Goal: Check status: Check status

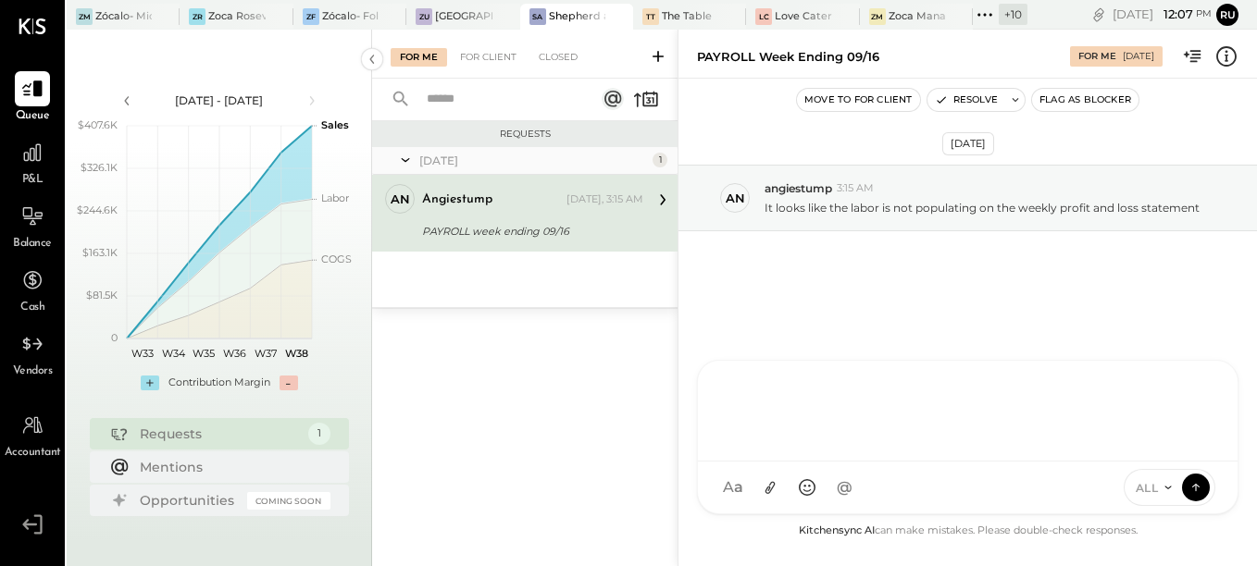
click at [896, 446] on div at bounding box center [967, 409] width 502 height 74
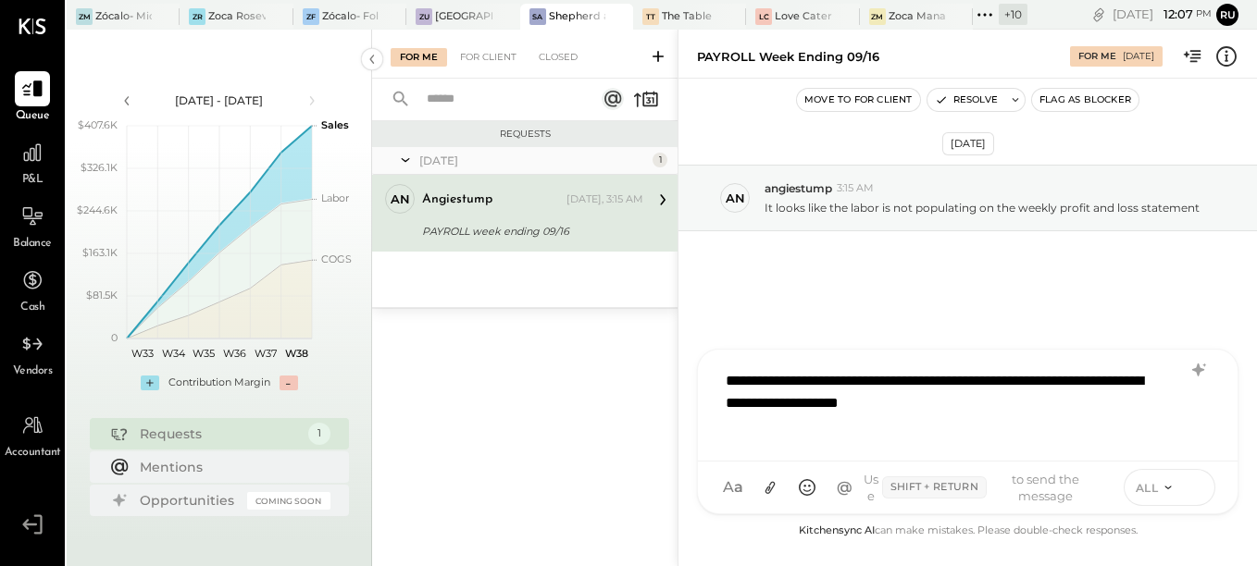
click at [1196, 480] on icon at bounding box center [1195, 487] width 17 height 19
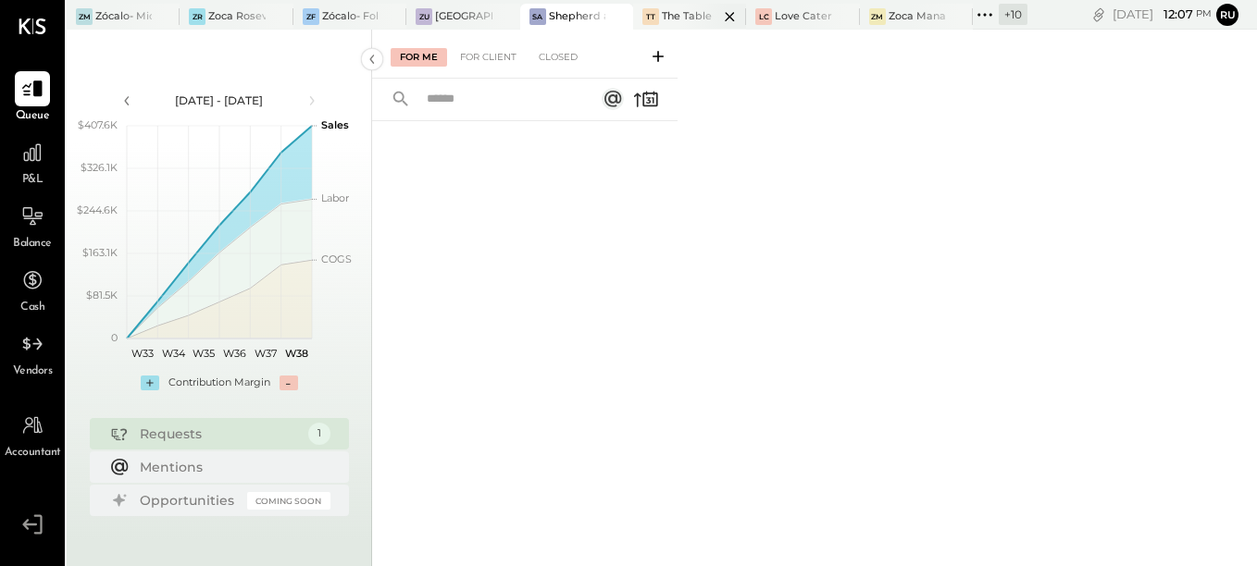
click at [691, 17] on div at bounding box center [713, 16] width 65 height 25
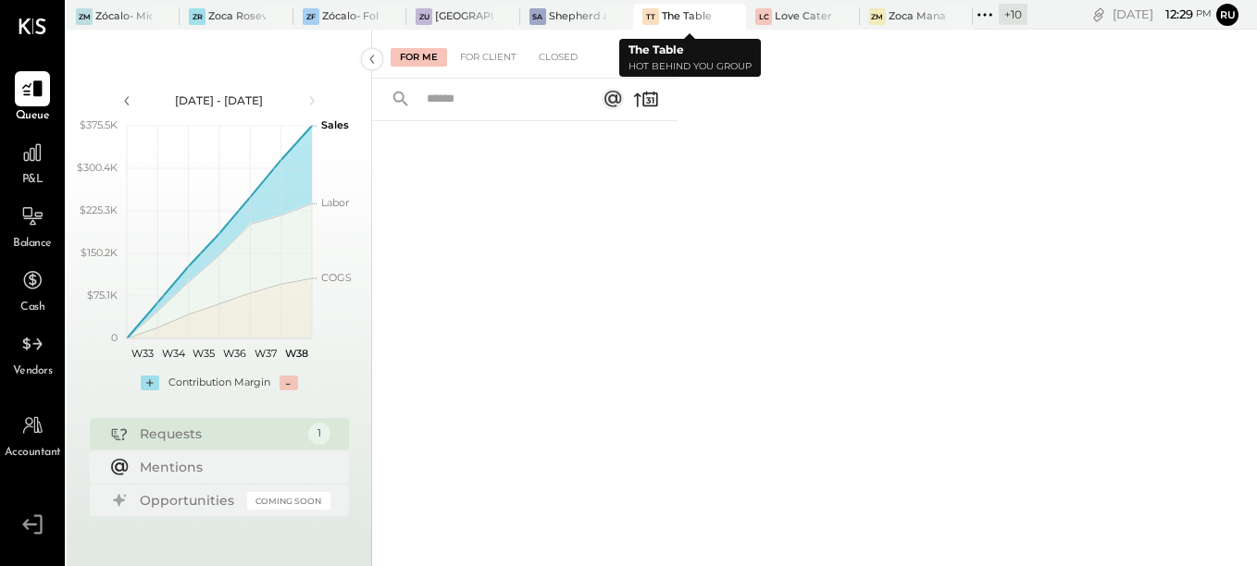
click at [702, 12] on div at bounding box center [713, 16] width 65 height 25
click at [527, 351] on div at bounding box center [524, 321] width 305 height 401
drag, startPoint x: 574, startPoint y: 306, endPoint x: 564, endPoint y: 301, distance: 10.8
click at [574, 306] on div at bounding box center [524, 321] width 305 height 401
click at [479, 204] on div at bounding box center [524, 321] width 305 height 401
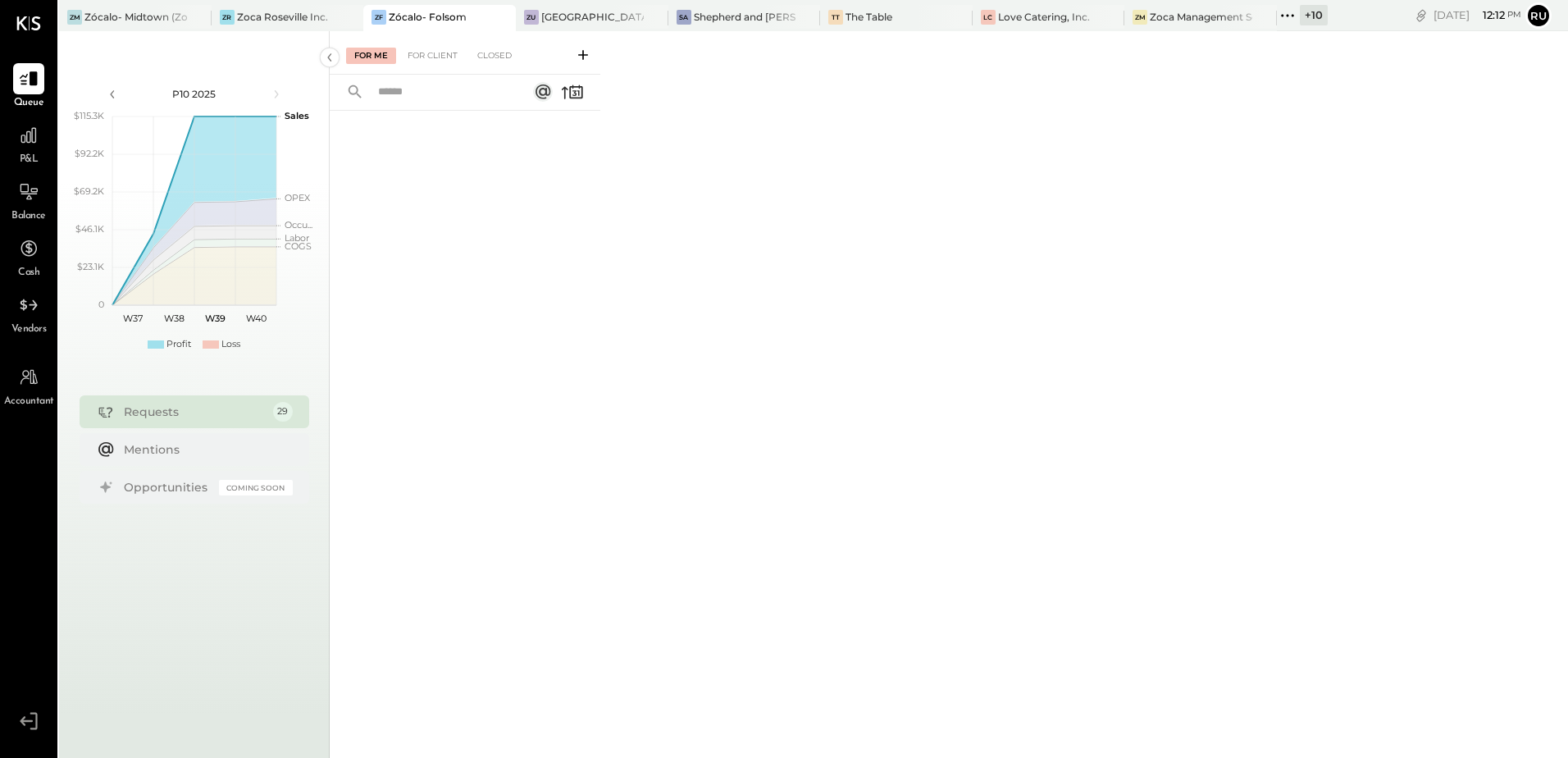
click at [427, 99] on input "text" at bounding box center [442, 92] width 148 height 27
click at [438, 90] on input "text" at bounding box center [442, 92] width 148 height 27
click at [431, 90] on input "text" at bounding box center [442, 92] width 148 height 27
click at [380, 94] on input "text" at bounding box center [442, 92] width 148 height 27
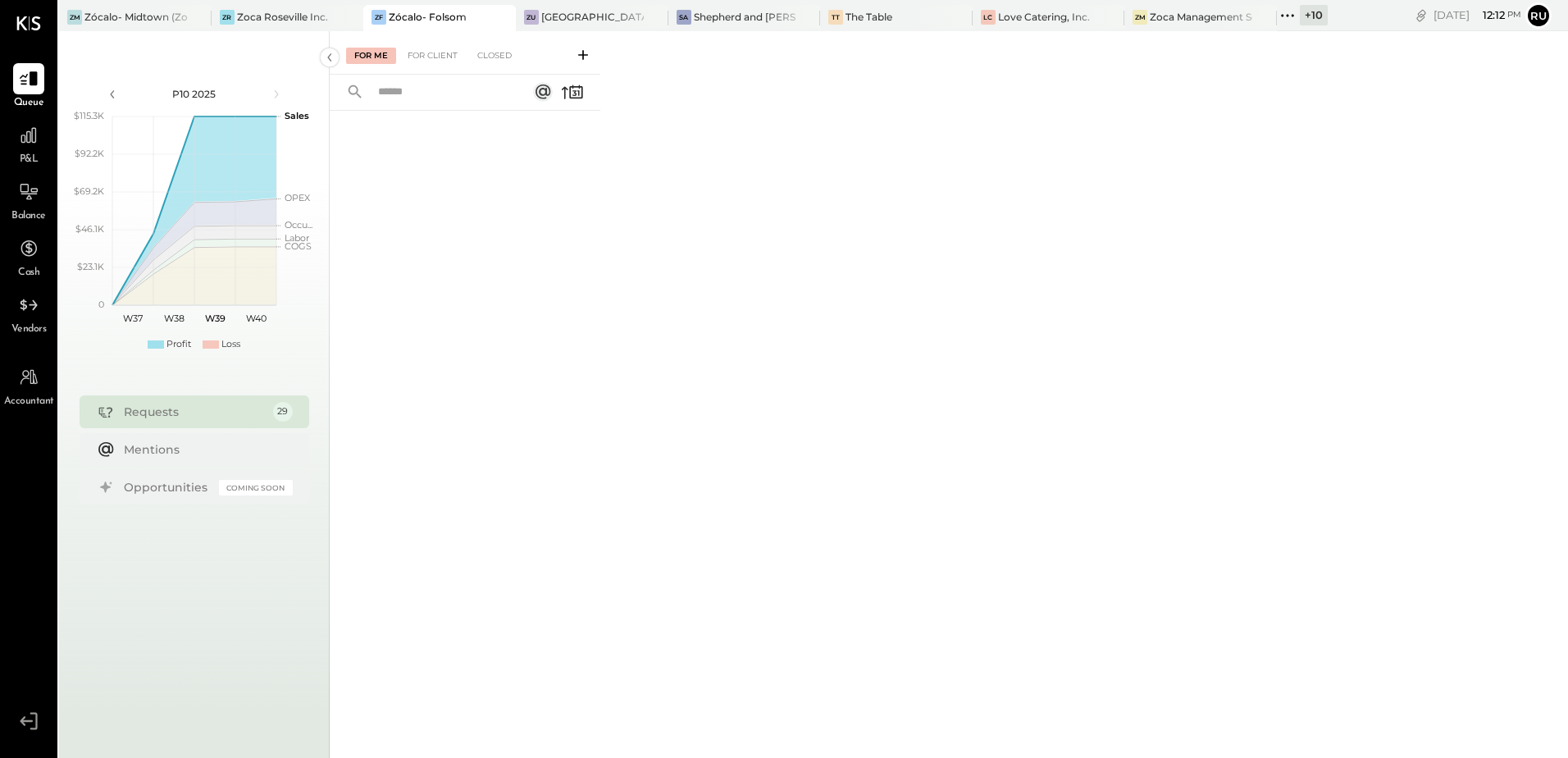
click at [380, 94] on input "text" at bounding box center [442, 92] width 148 height 27
click at [402, 94] on input "text" at bounding box center [442, 92] width 148 height 27
click at [462, 98] on input "text" at bounding box center [442, 92] width 148 height 27
click at [432, 91] on input "text" at bounding box center [442, 92] width 148 height 27
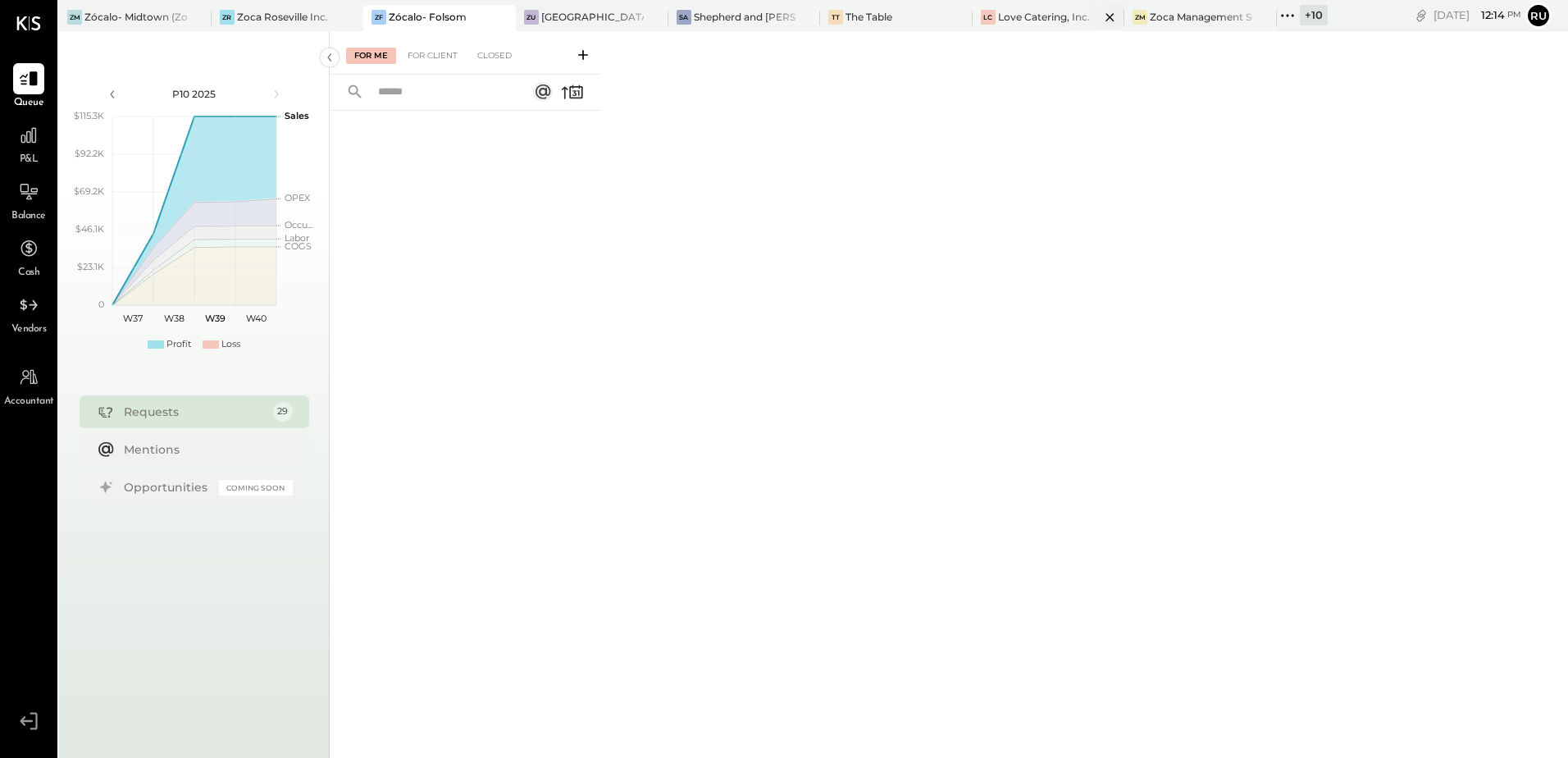
click at [1027, 16] on div "Love Catering, Inc." at bounding box center [1044, 17] width 92 height 14
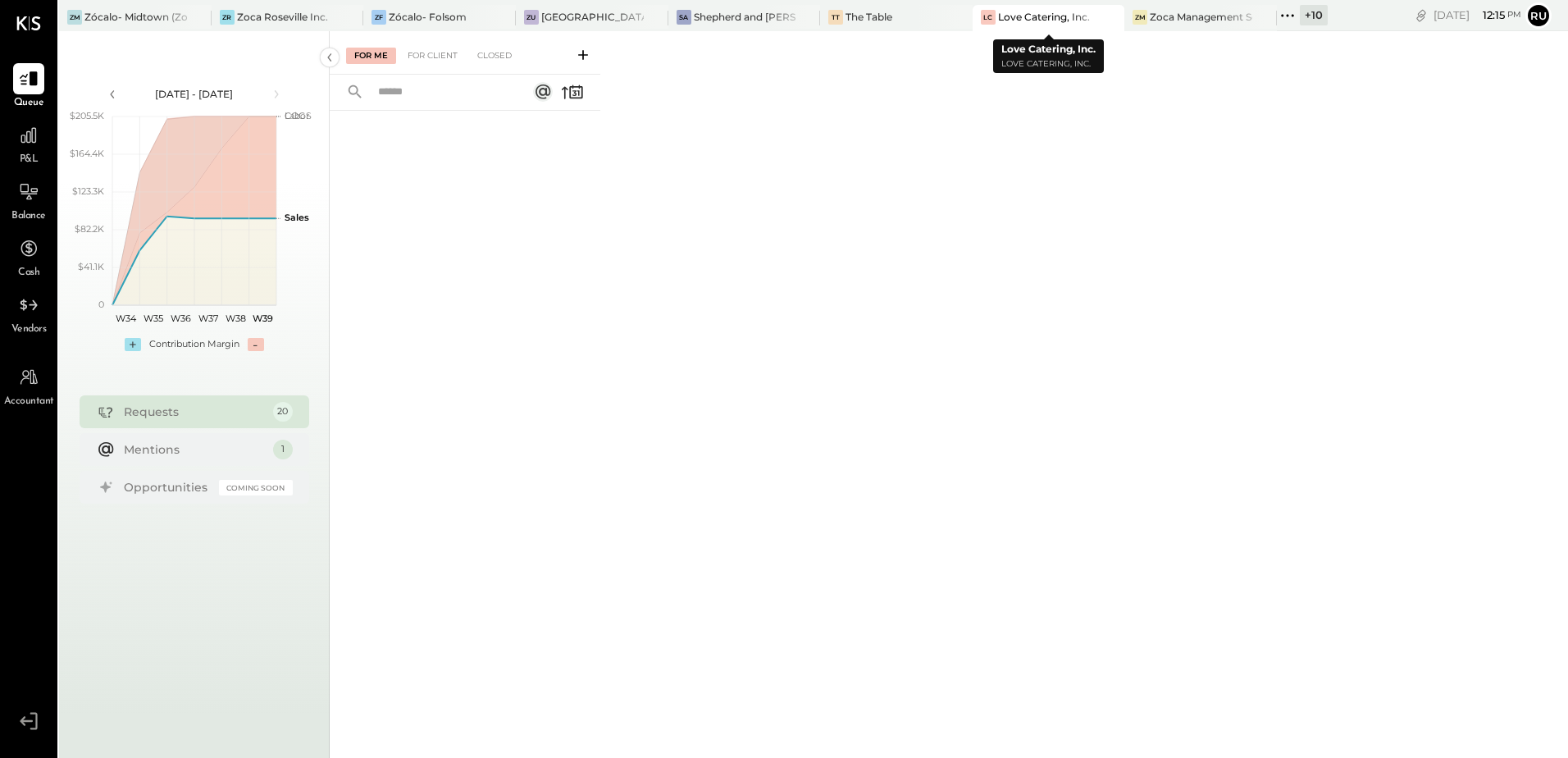
click at [1044, 19] on div "Love Catering, Inc." at bounding box center [1044, 17] width 92 height 14
click at [22, 83] on icon at bounding box center [28, 80] width 20 height 16
click at [27, 144] on icon at bounding box center [28, 136] width 21 height 21
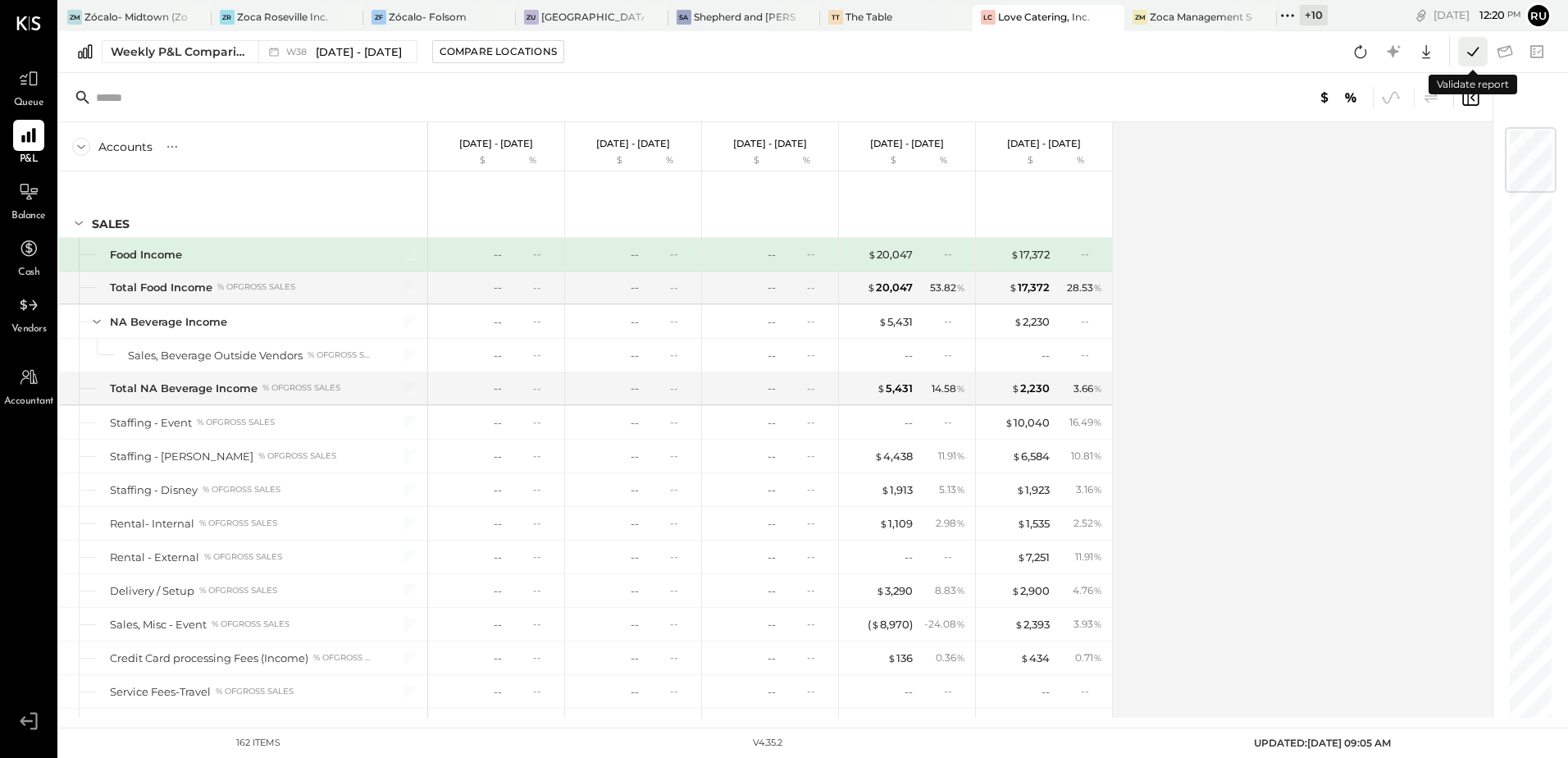
click at [1482, 57] on icon at bounding box center [1473, 51] width 21 height 21
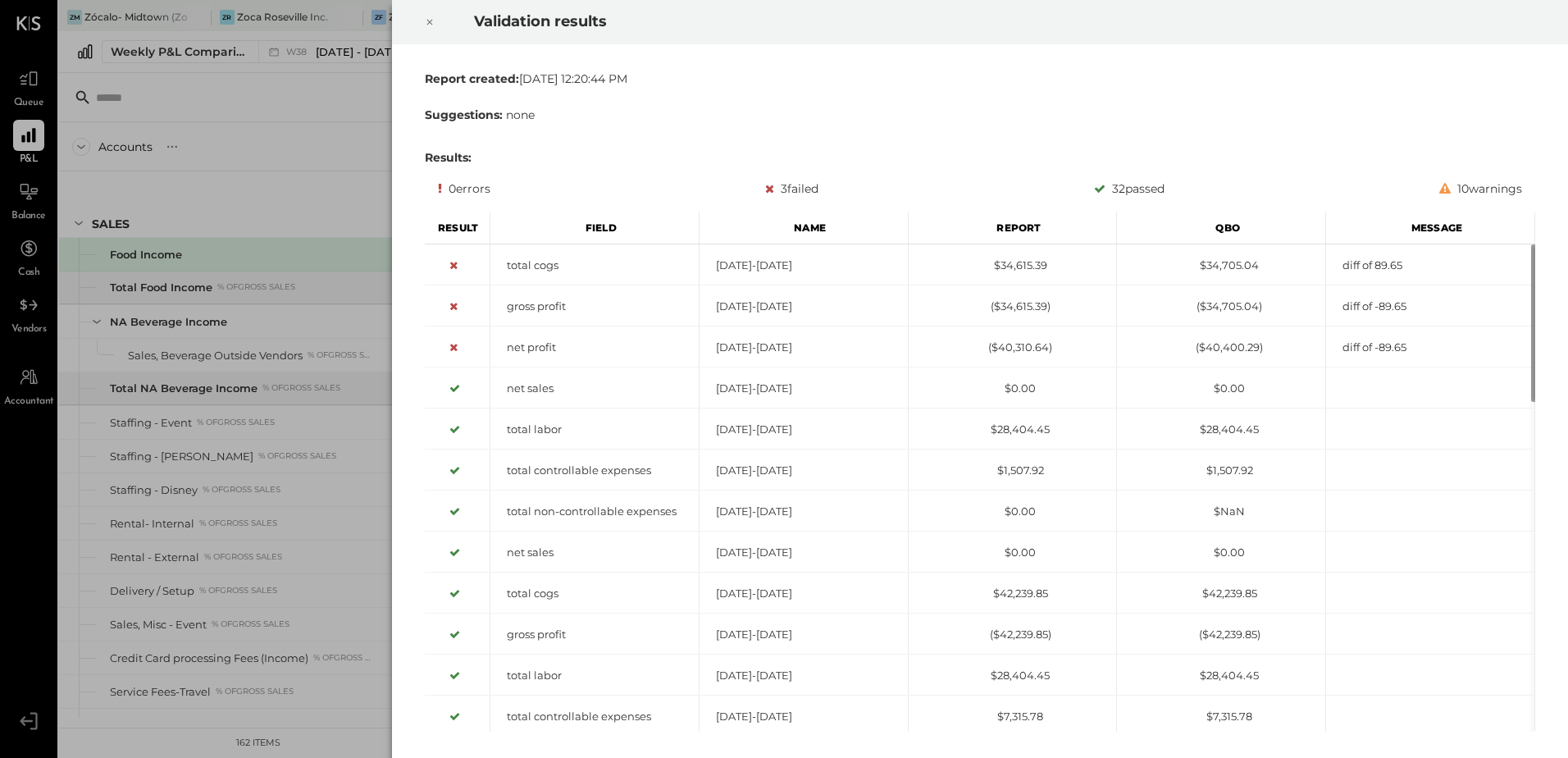
click at [429, 21] on icon at bounding box center [430, 22] width 5 height 5
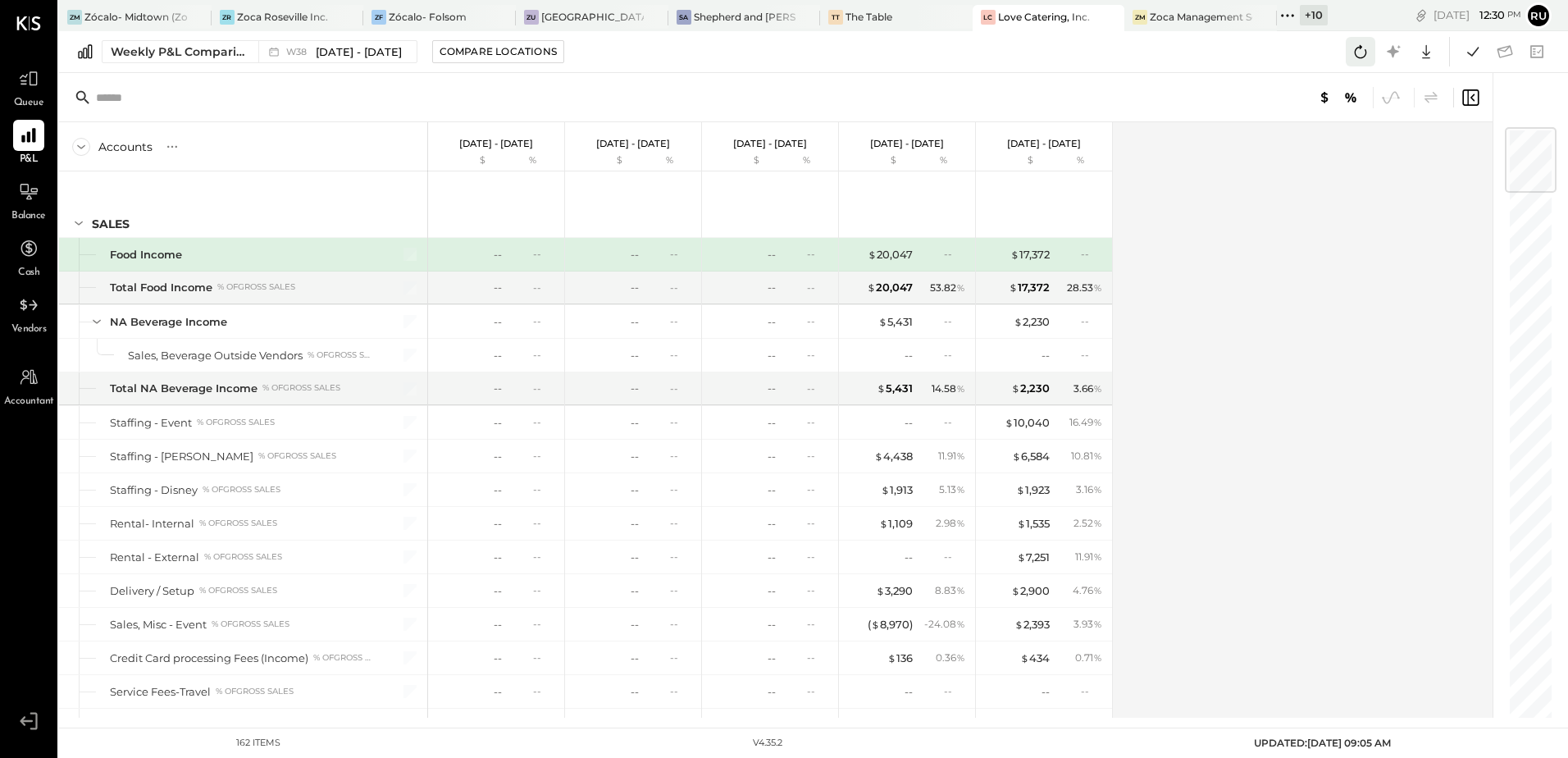
click at [1358, 63] on button at bounding box center [1361, 51] width 29 height 29
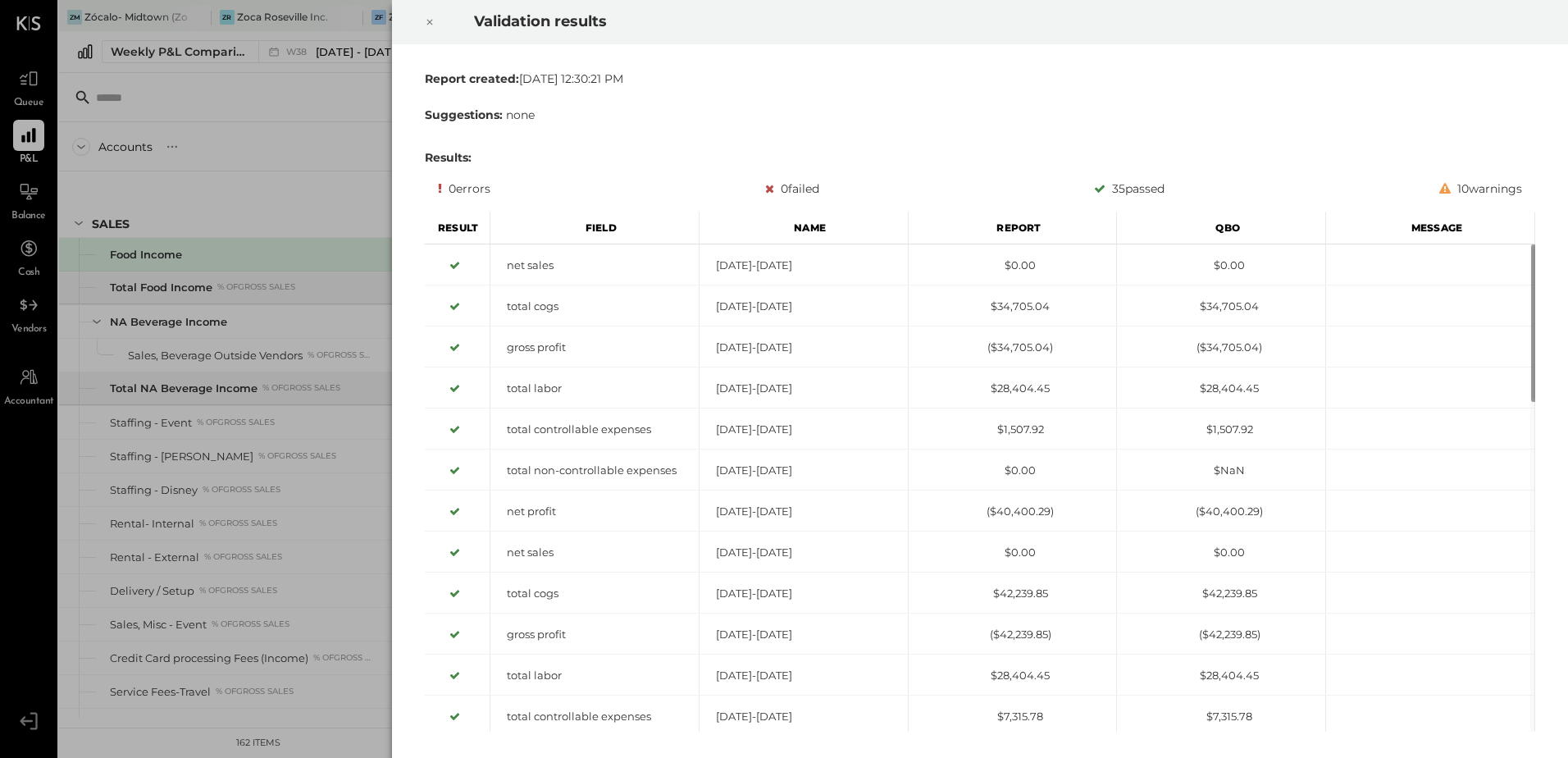
click at [303, 129] on div "Validation results Report created: Tue Sep 23 2025 12:30:21 PM Suggestions: non…" at bounding box center [784, 379] width 1568 height 758
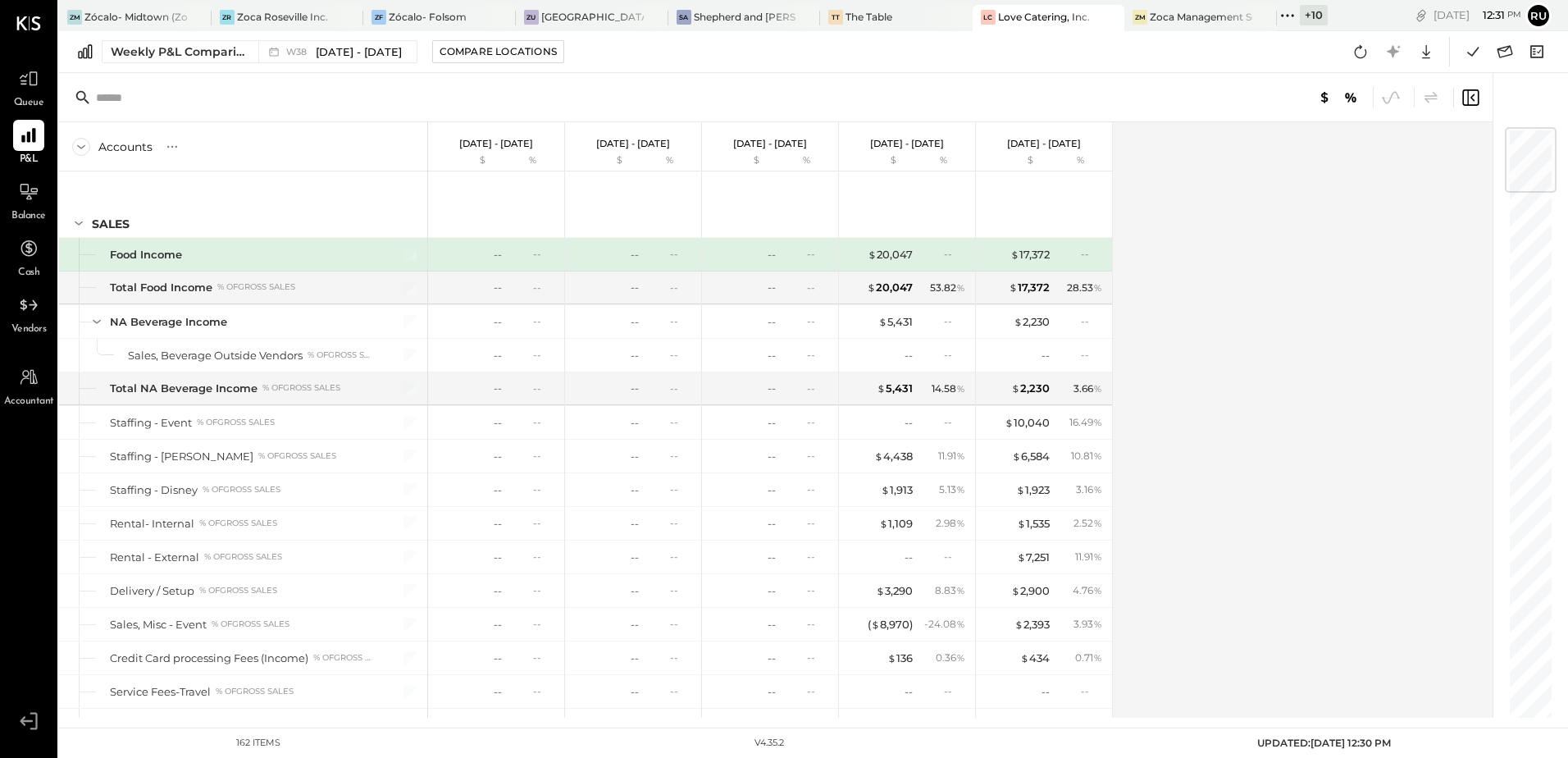
click at [1036, 20] on div "Love Catering, Inc." at bounding box center [1044, 17] width 92 height 14
